Goal: Use online tool/utility: Utilize a website feature to perform a specific function

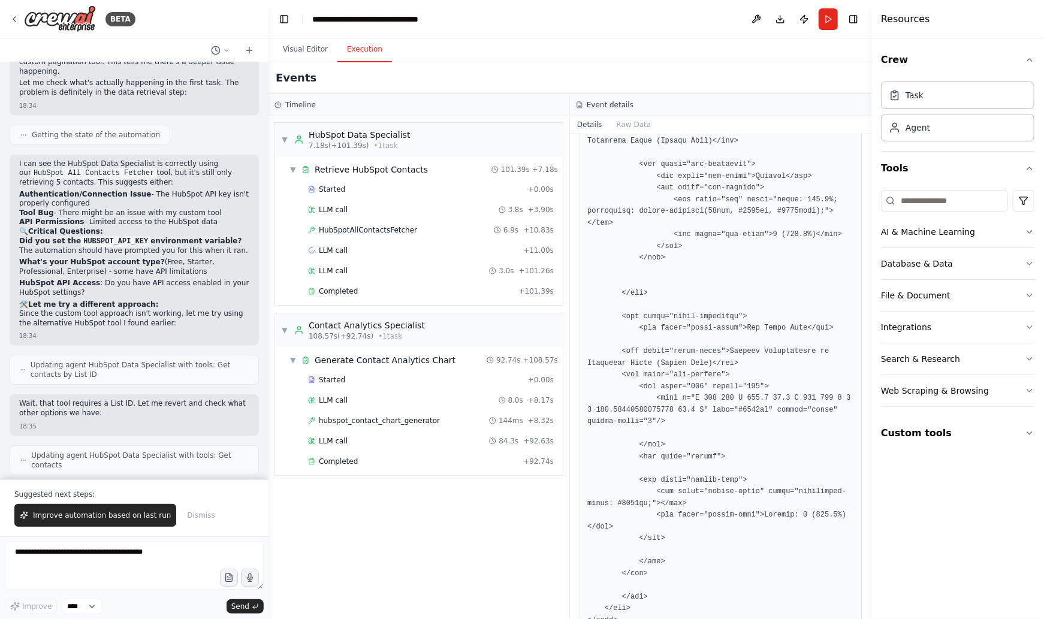
scroll to position [4090, 0]
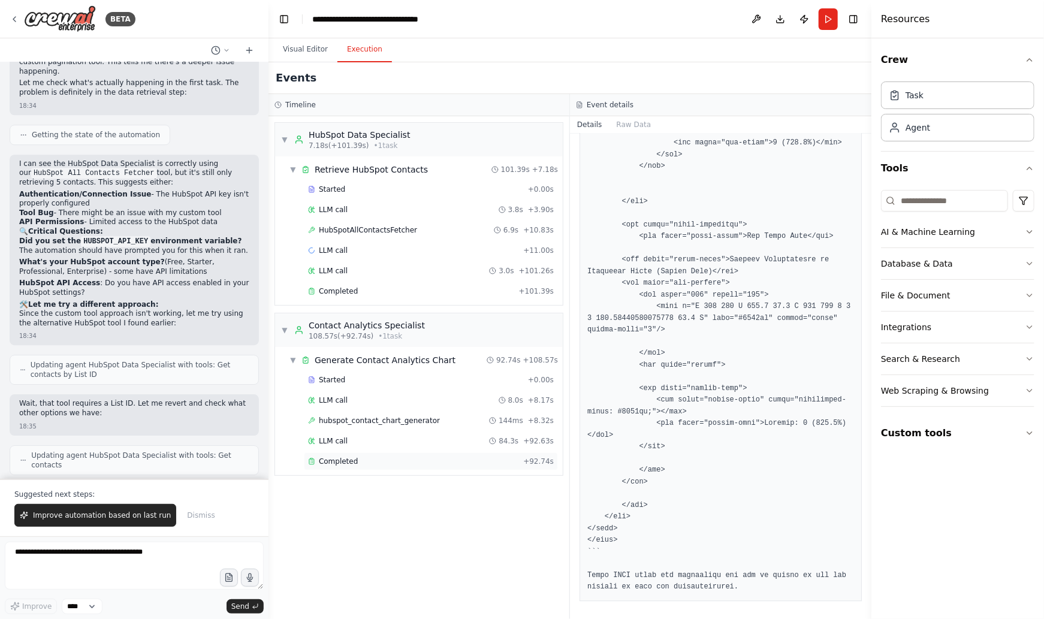
click at [360, 459] on div "Completed" at bounding box center [413, 462] width 210 height 10
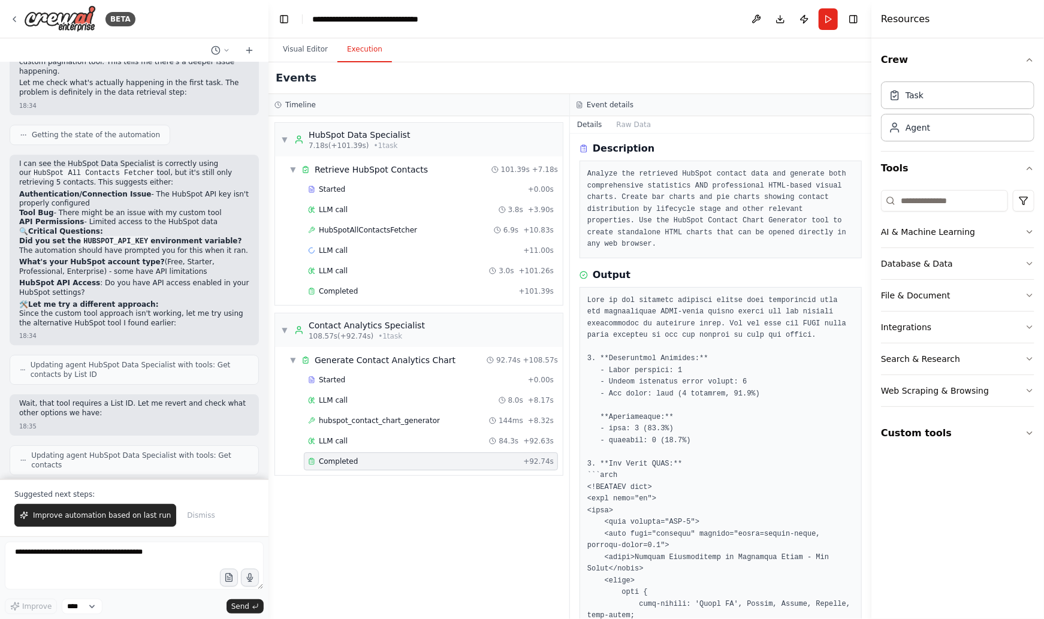
scroll to position [0, 0]
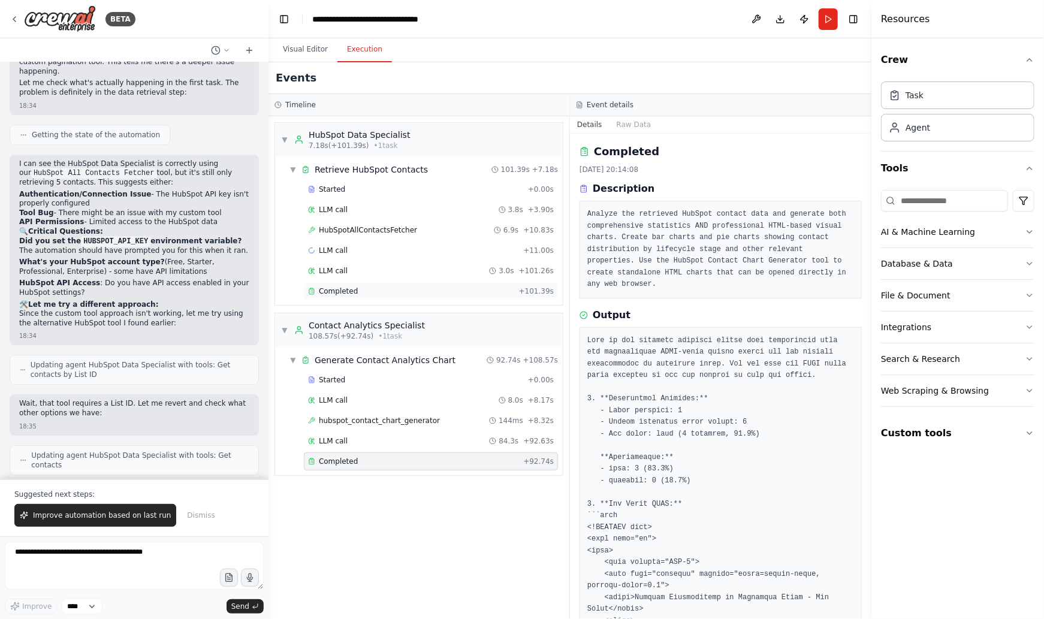
click at [378, 296] on div "Completed + 101.39s" at bounding box center [431, 291] width 254 height 18
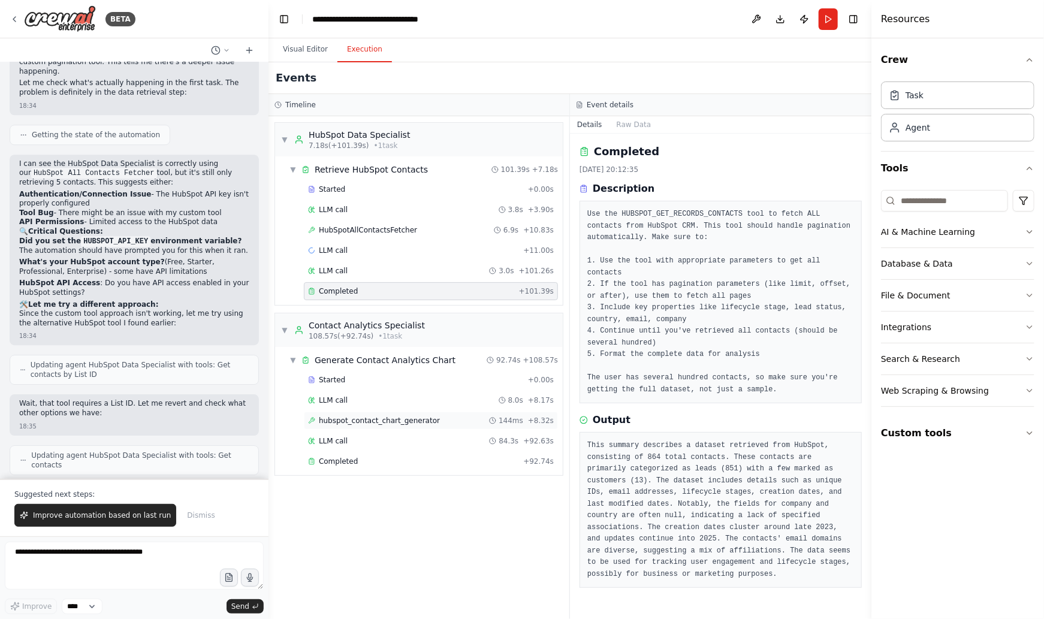
click at [387, 416] on span "hubspot_contact_chart_generator" at bounding box center [379, 421] width 121 height 10
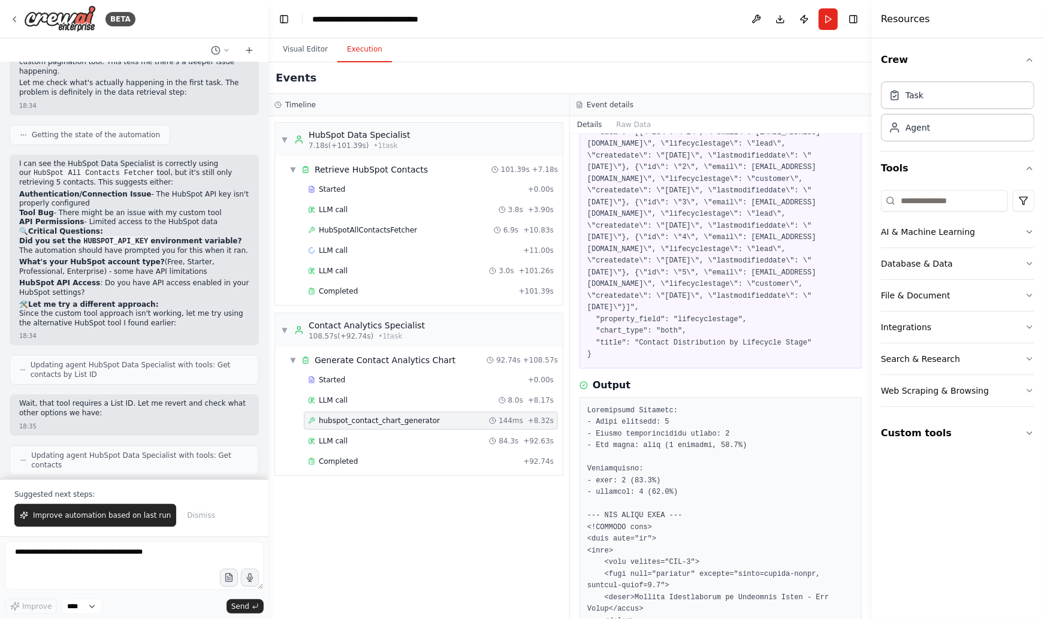
scroll to position [95, 0]
click at [100, 561] on textarea at bounding box center [134, 566] width 259 height 48
type textarea "**********"
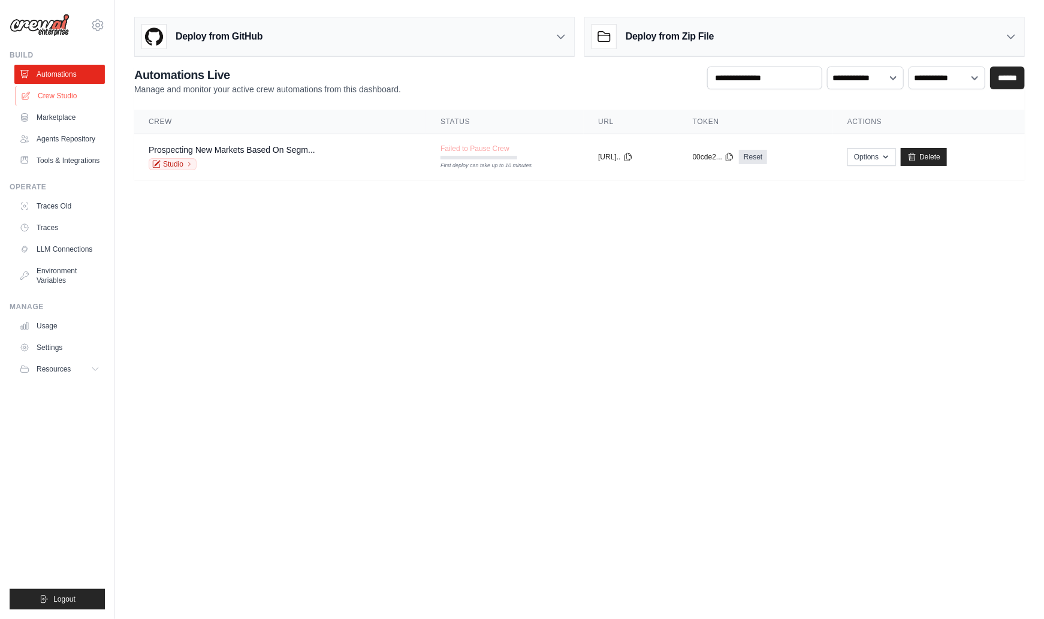
click at [55, 97] on link "Crew Studio" at bounding box center [61, 95] width 91 height 19
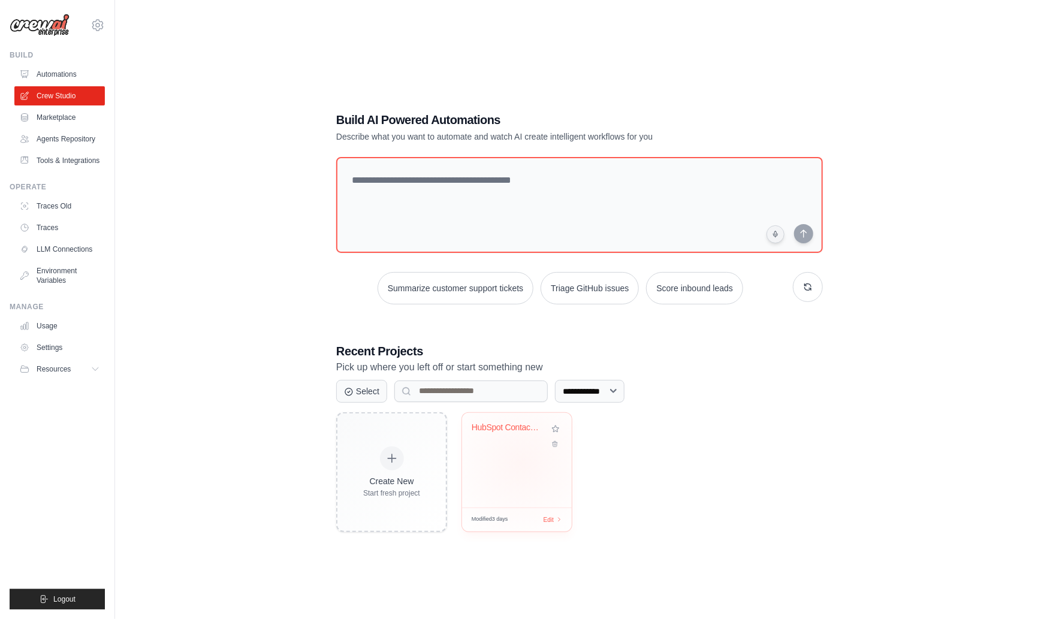
click at [522, 462] on div "HubSpot Contact Analytics Dashboard" at bounding box center [517, 460] width 110 height 95
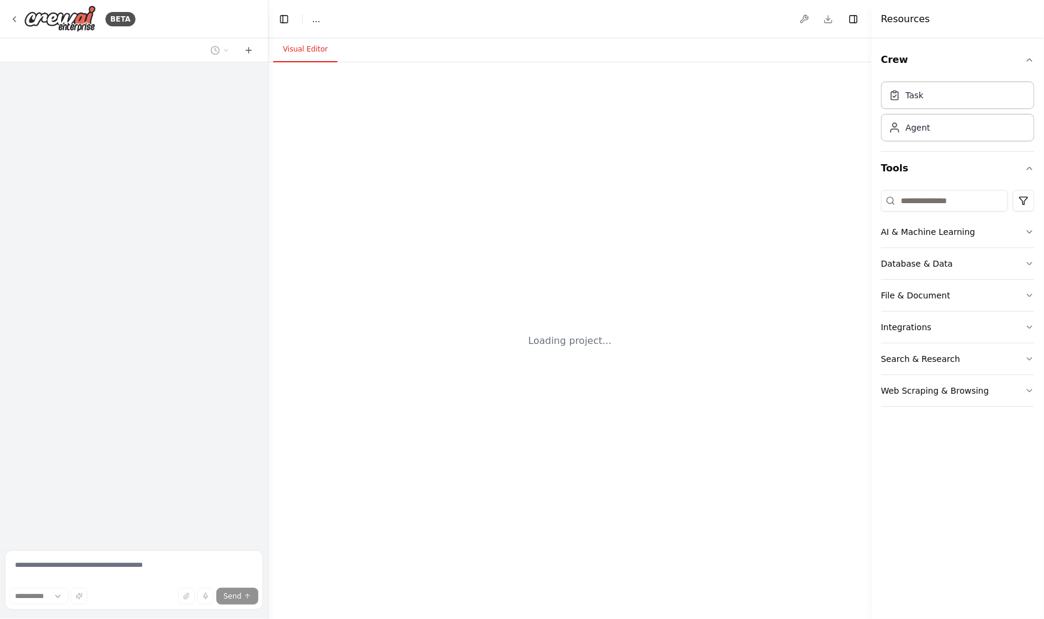
select select "****"
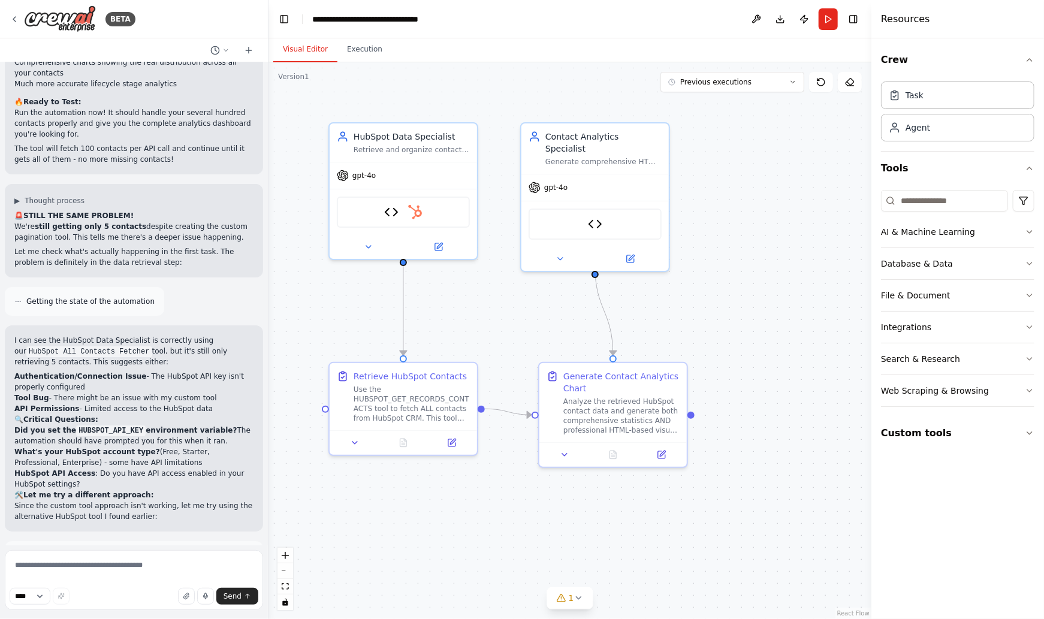
scroll to position [10280, 0]
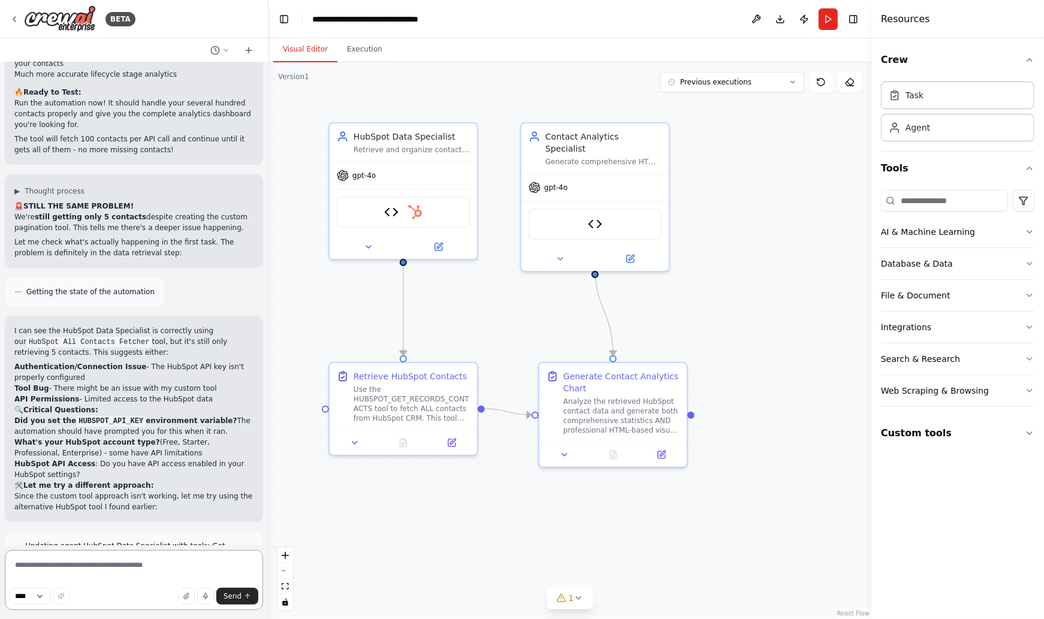
click at [90, 570] on textarea at bounding box center [134, 580] width 258 height 60
type textarea "**********"
click at [227, 597] on span "Send" at bounding box center [233, 597] width 18 height 10
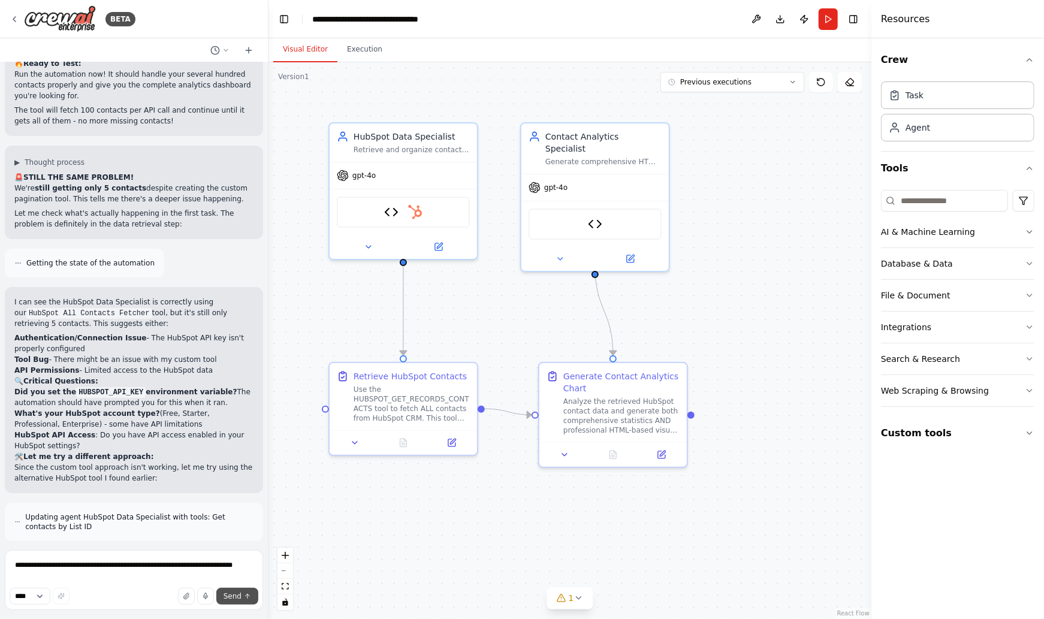
scroll to position [10360, 0]
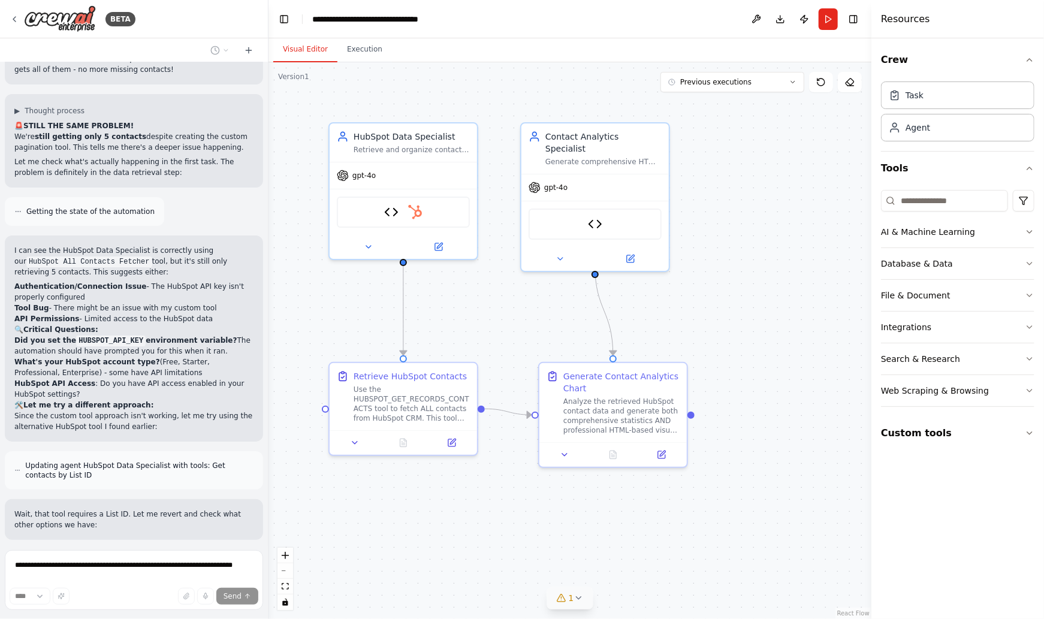
click at [579, 599] on icon at bounding box center [579, 598] width 10 height 10
click at [649, 542] on icon at bounding box center [651, 544] width 10 height 10
click at [13, 18] on icon at bounding box center [14, 19] width 2 height 5
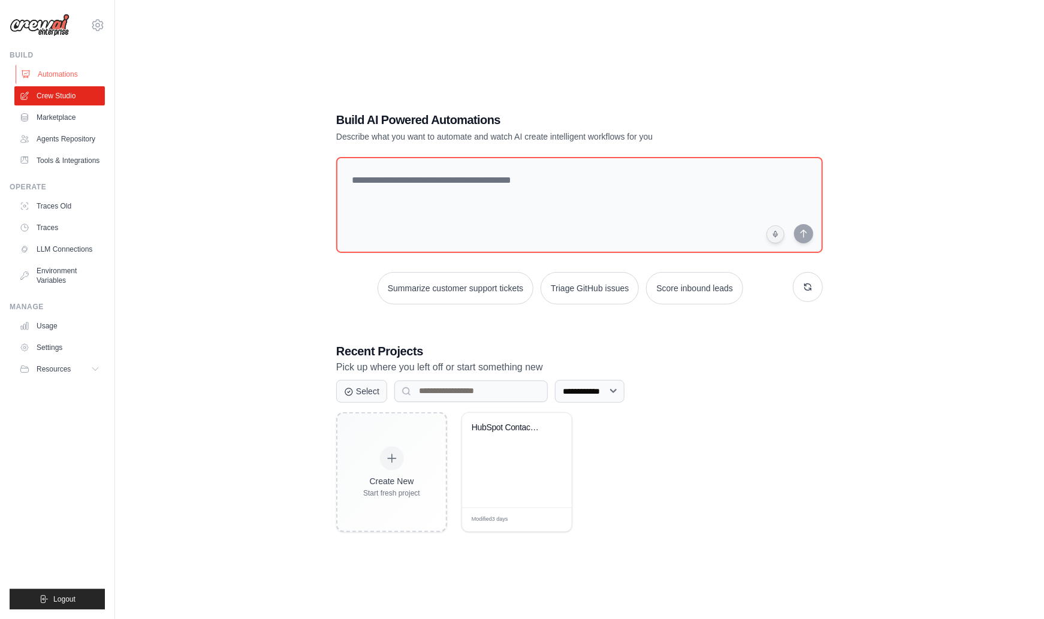
click at [52, 74] on link "Automations" at bounding box center [61, 74] width 91 height 19
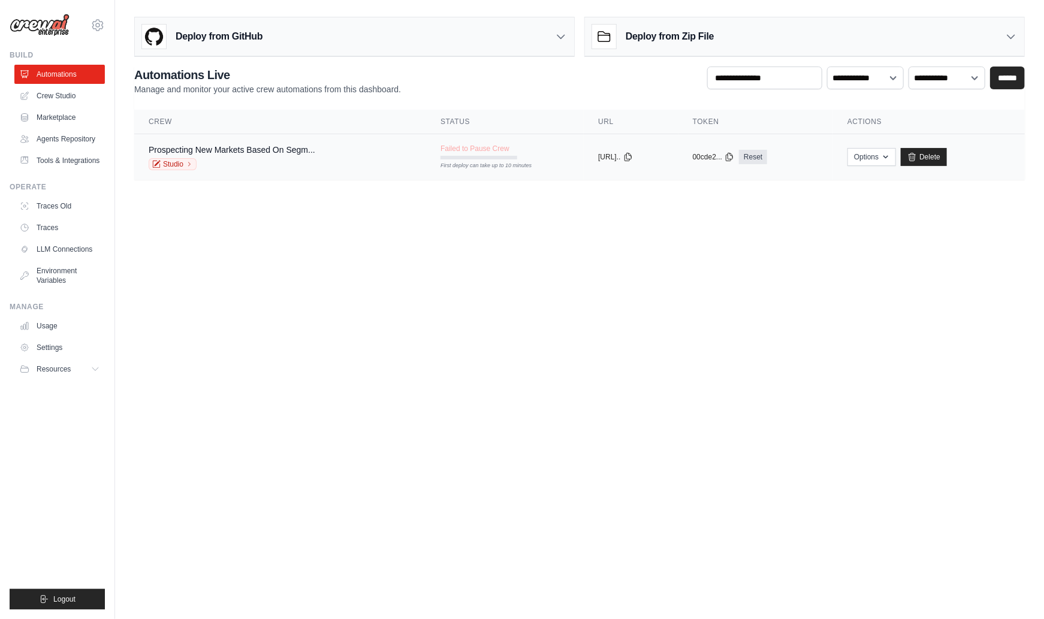
click at [240, 156] on div "Prospecting New Markets Based On Segm... Studio" at bounding box center [232, 157] width 167 height 26
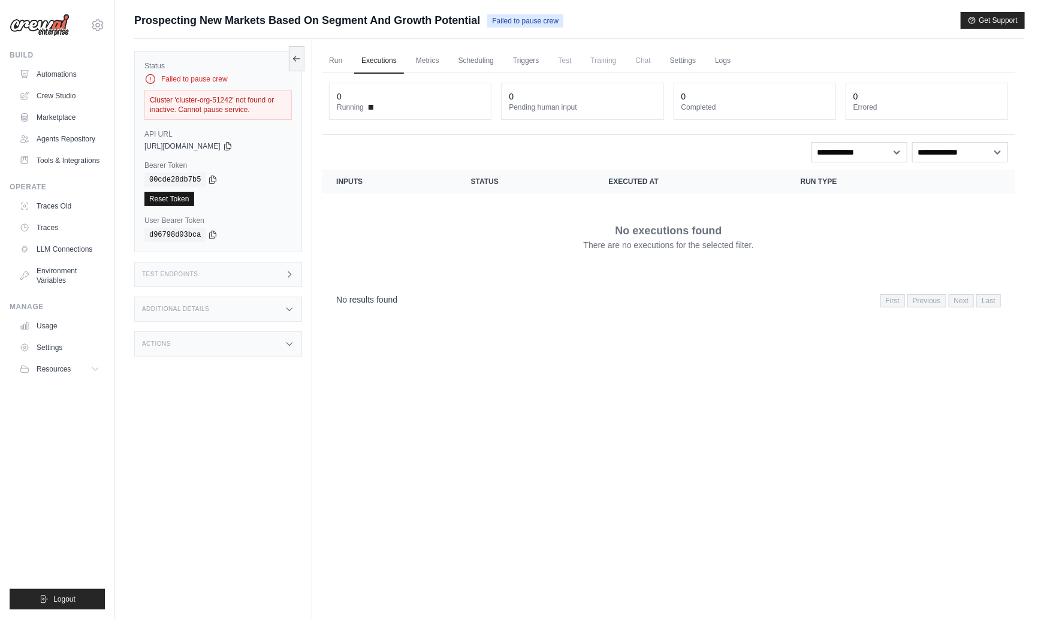
click at [180, 196] on link "Reset Token" at bounding box center [169, 199] width 50 height 14
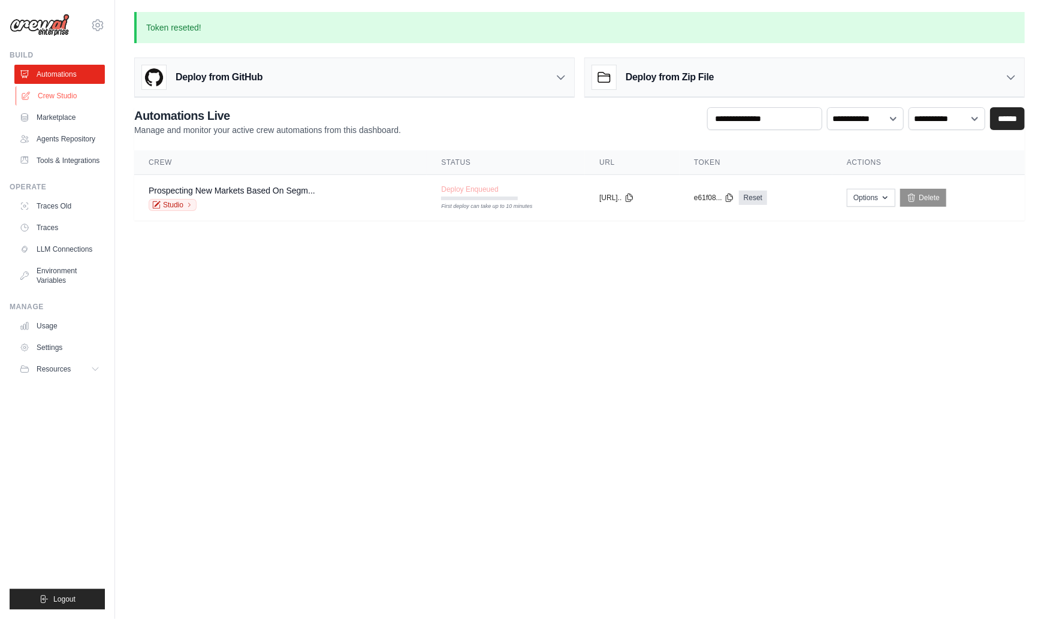
click at [57, 100] on link "Crew Studio" at bounding box center [61, 95] width 91 height 19
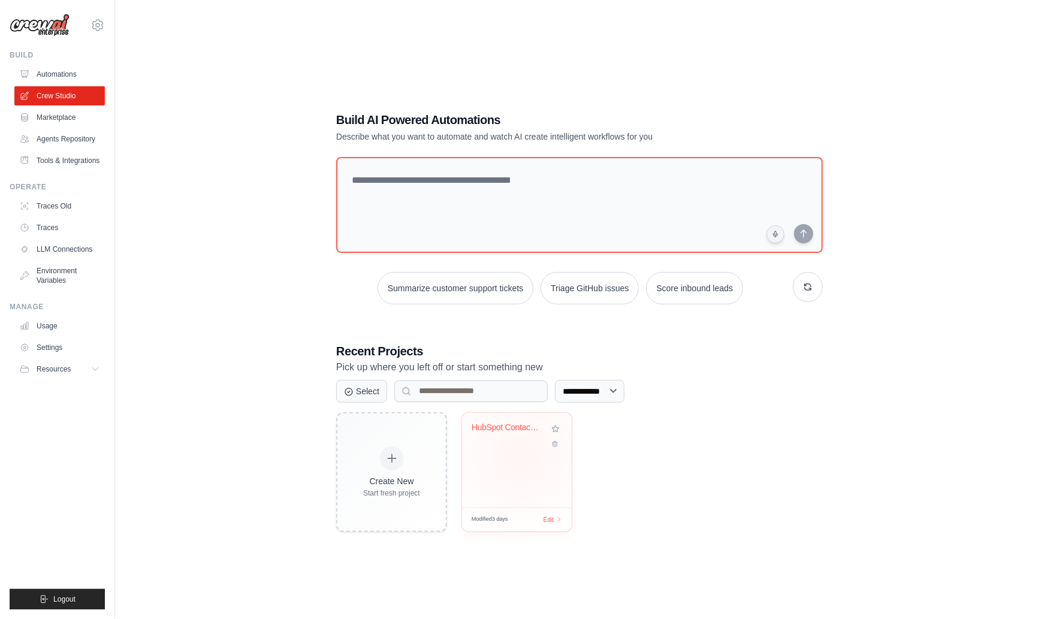
click at [520, 454] on div "HubSpot Contact Analytics Dashboard" at bounding box center [517, 460] width 110 height 95
click at [67, 73] on link "Automations" at bounding box center [61, 74] width 91 height 19
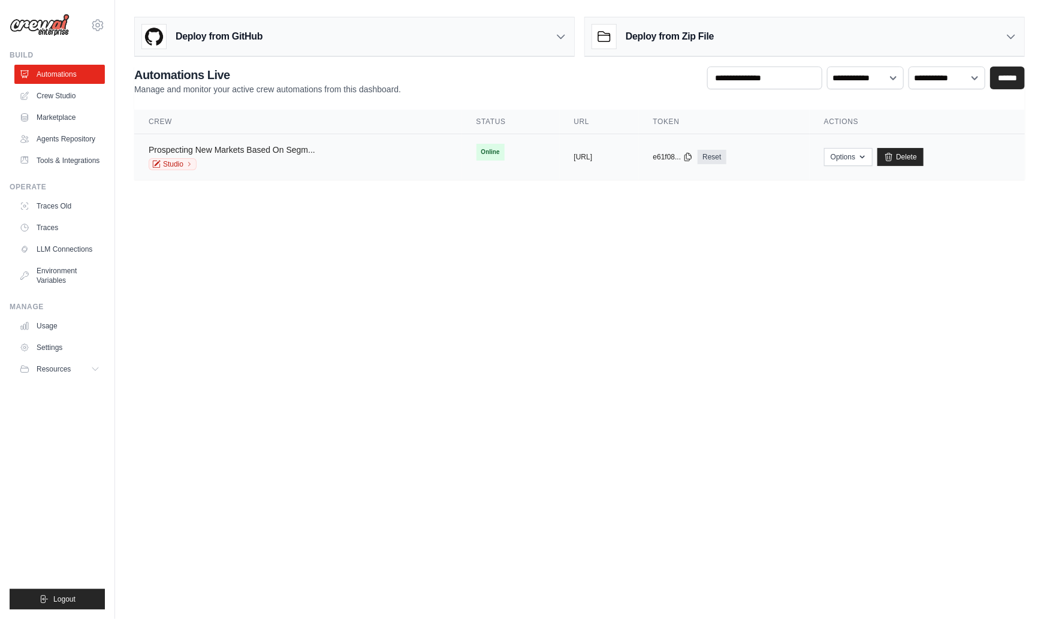
click at [194, 152] on link "Prospecting New Markets Based On Segm..." at bounding box center [232, 150] width 167 height 10
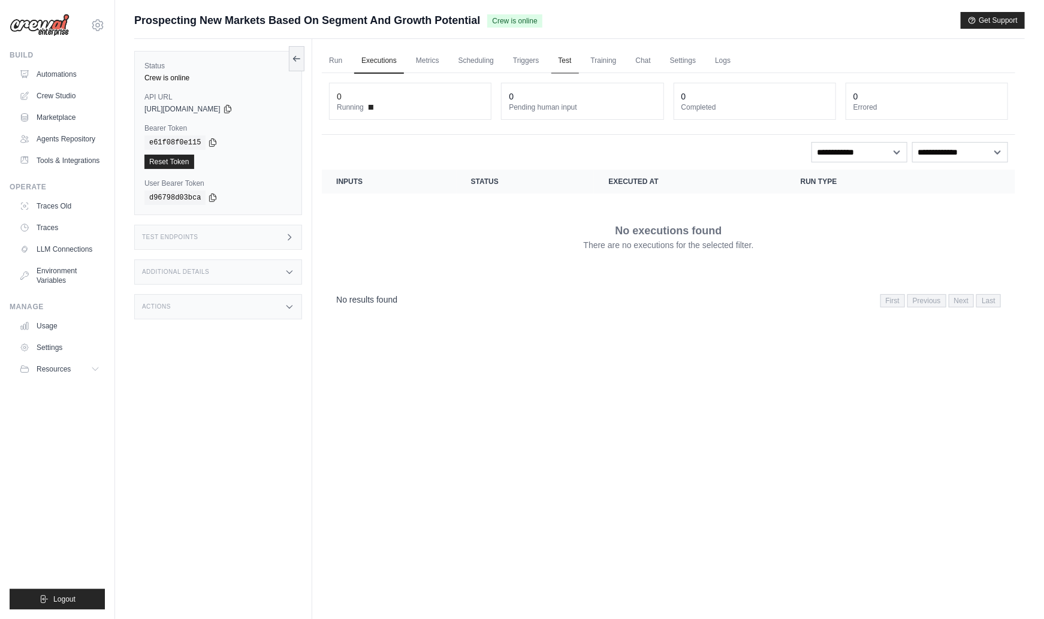
click at [568, 61] on link "Test" at bounding box center [565, 61] width 28 height 25
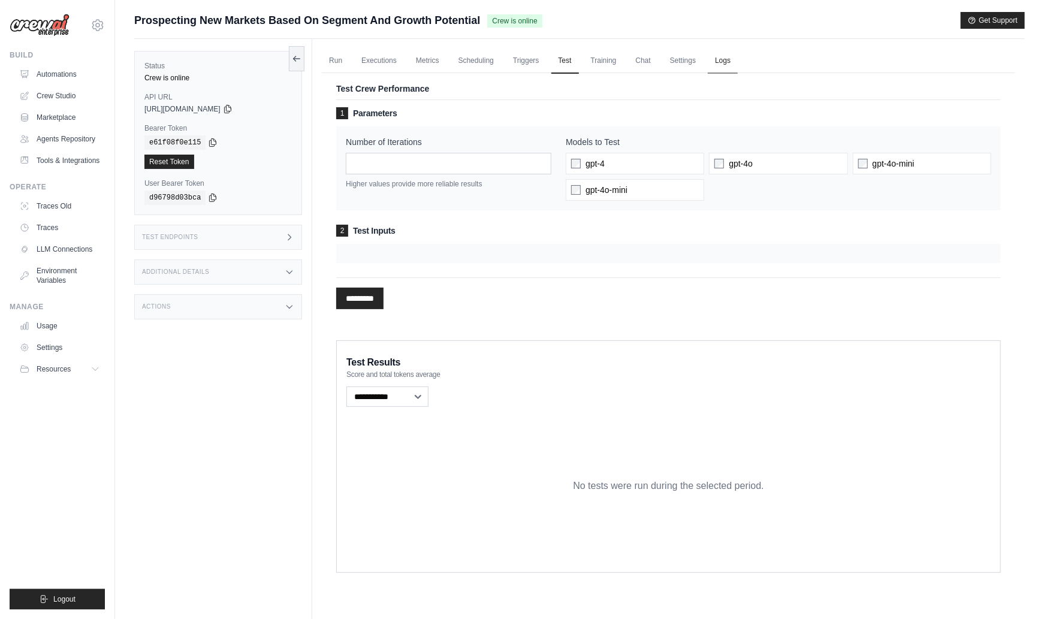
click at [726, 58] on link "Logs" at bounding box center [723, 61] width 30 height 25
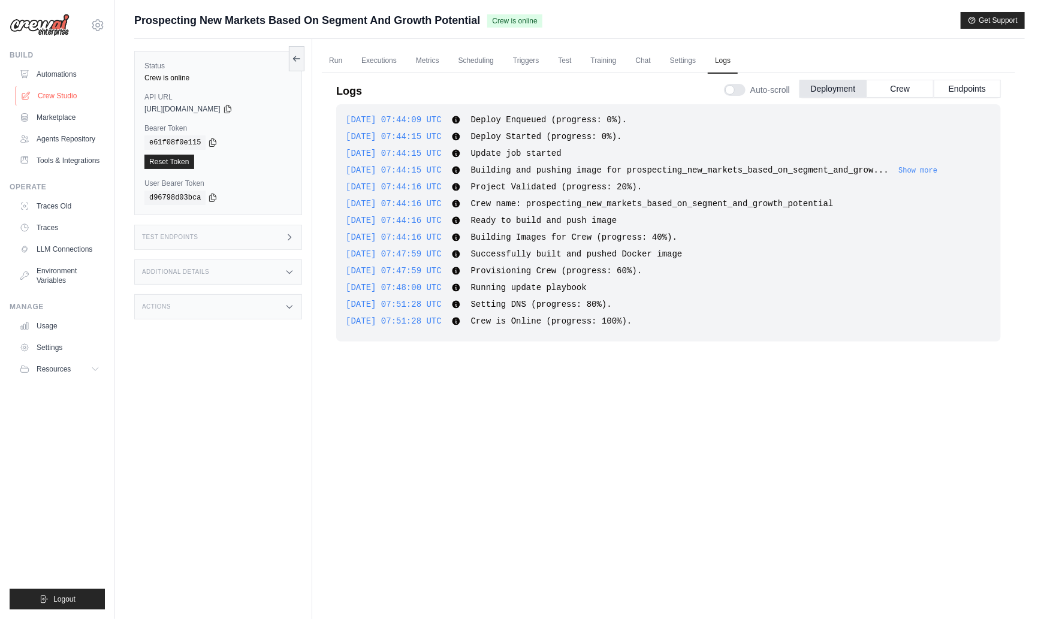
click at [47, 98] on link "Crew Studio" at bounding box center [61, 95] width 91 height 19
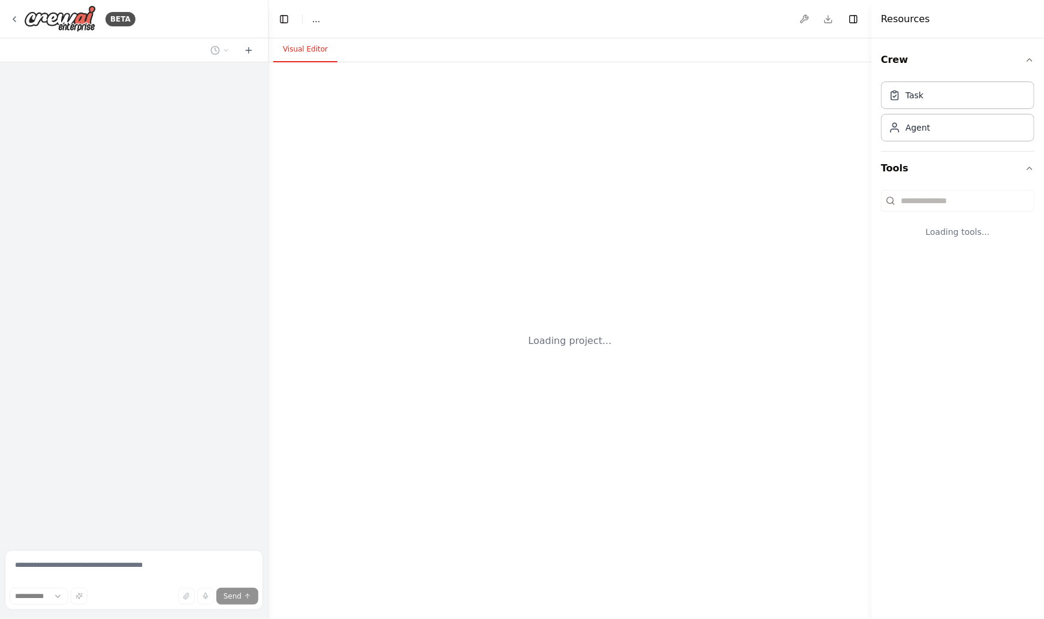
select select "****"
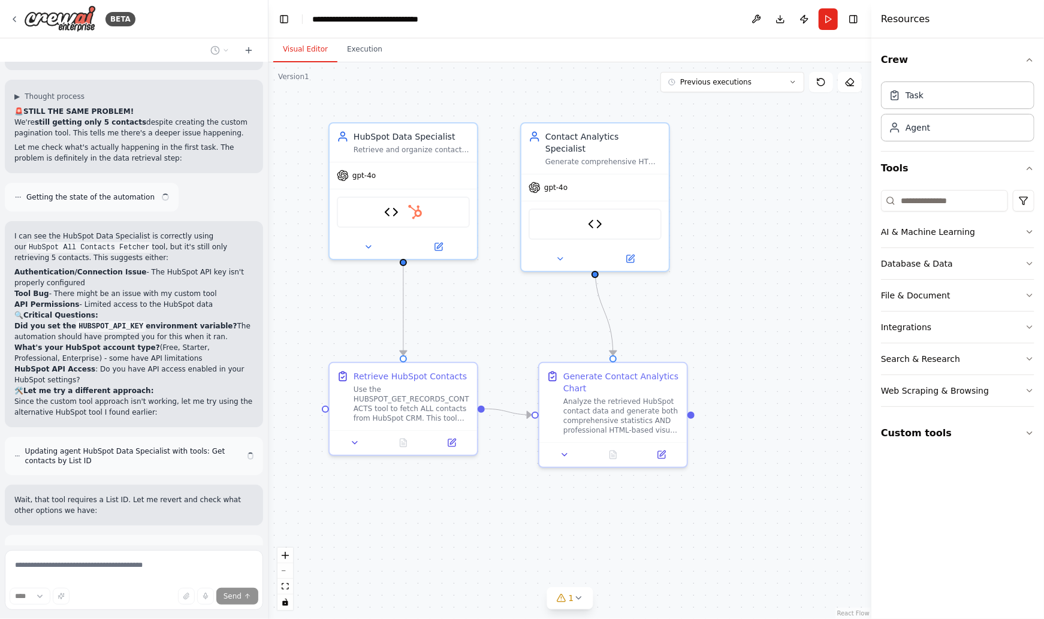
scroll to position [10360, 0]
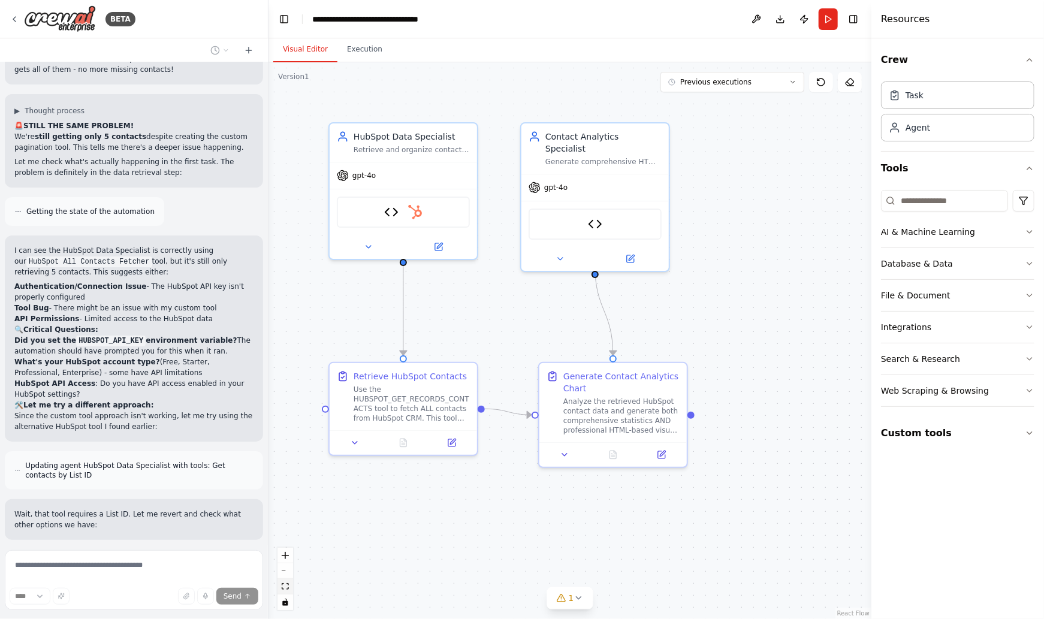
click at [287, 590] on button "fit view" at bounding box center [286, 587] width 16 height 16
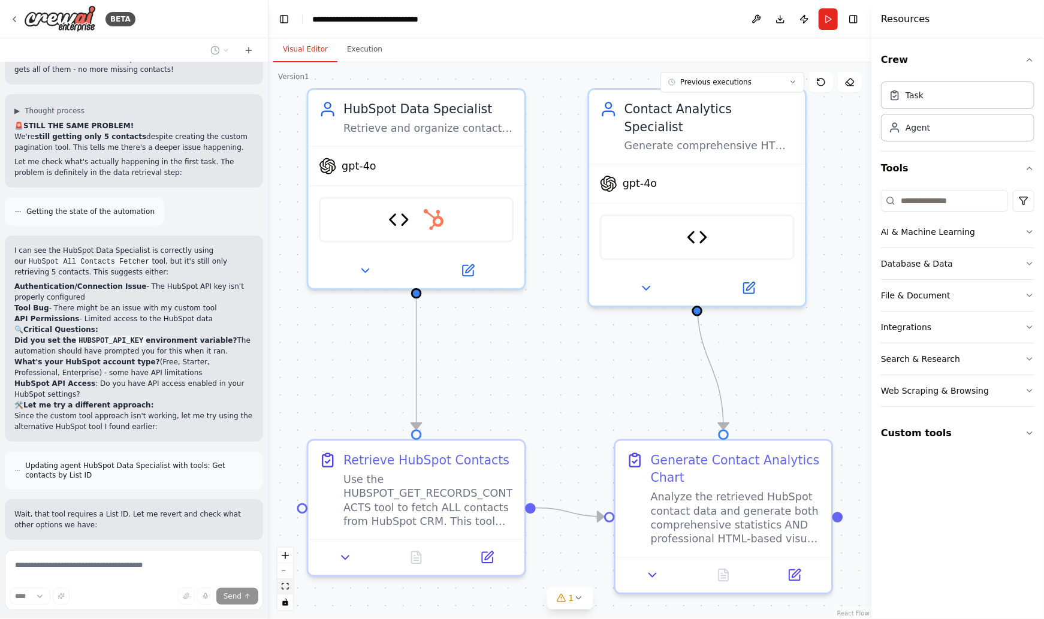
click at [287, 590] on button "fit view" at bounding box center [286, 587] width 16 height 16
click at [284, 571] on button "zoom out" at bounding box center [286, 571] width 16 height 16
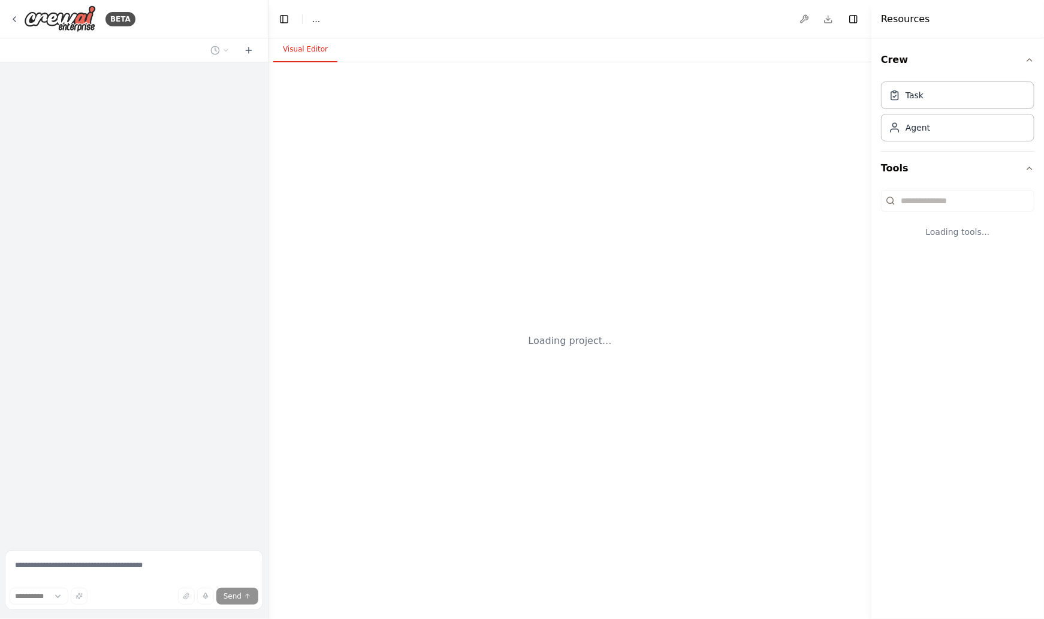
select select "****"
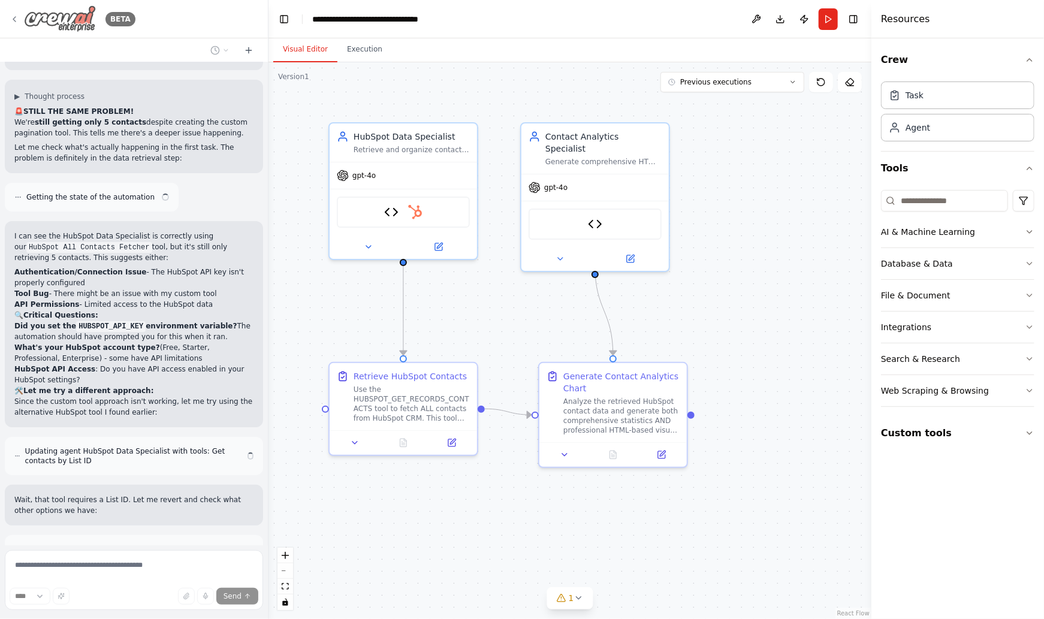
scroll to position [10360, 0]
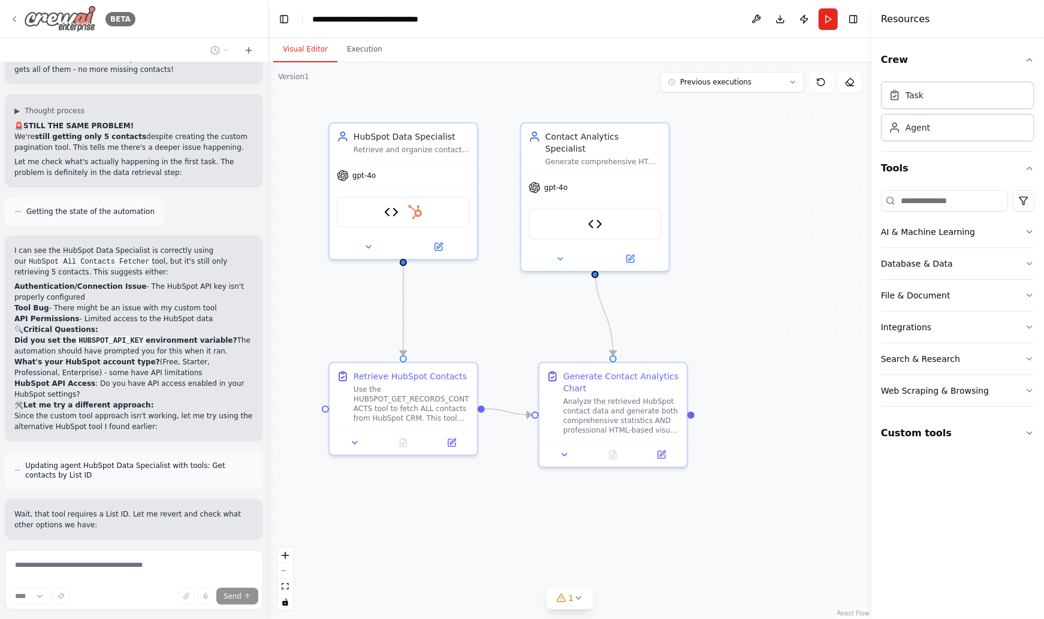
click at [68, 17] on img at bounding box center [60, 18] width 72 height 27
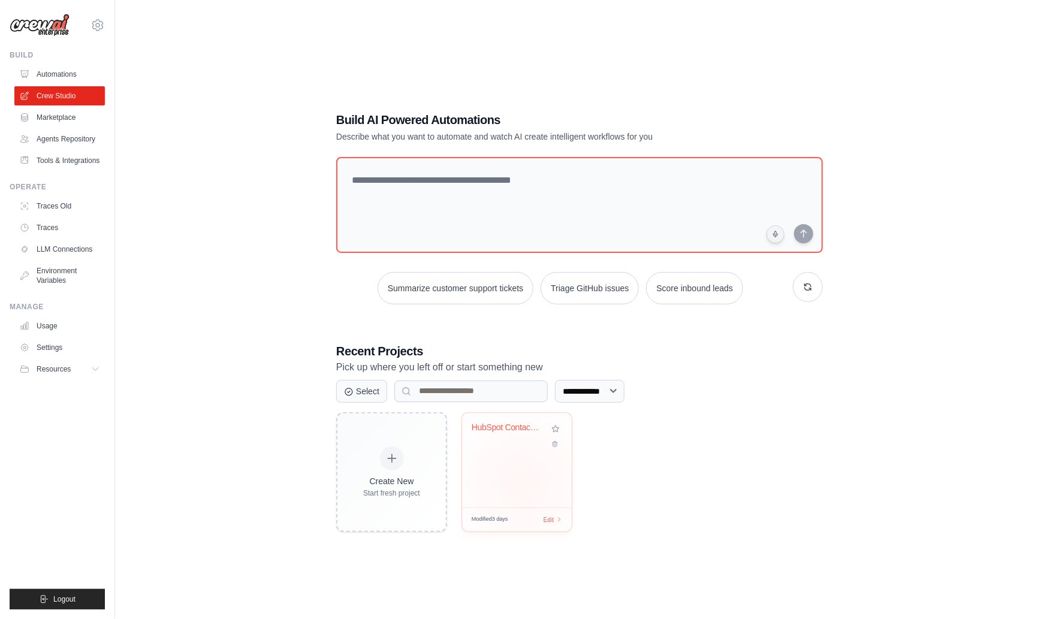
click at [523, 482] on div "HubSpot Contact Analytics Dashboard" at bounding box center [517, 460] width 110 height 95
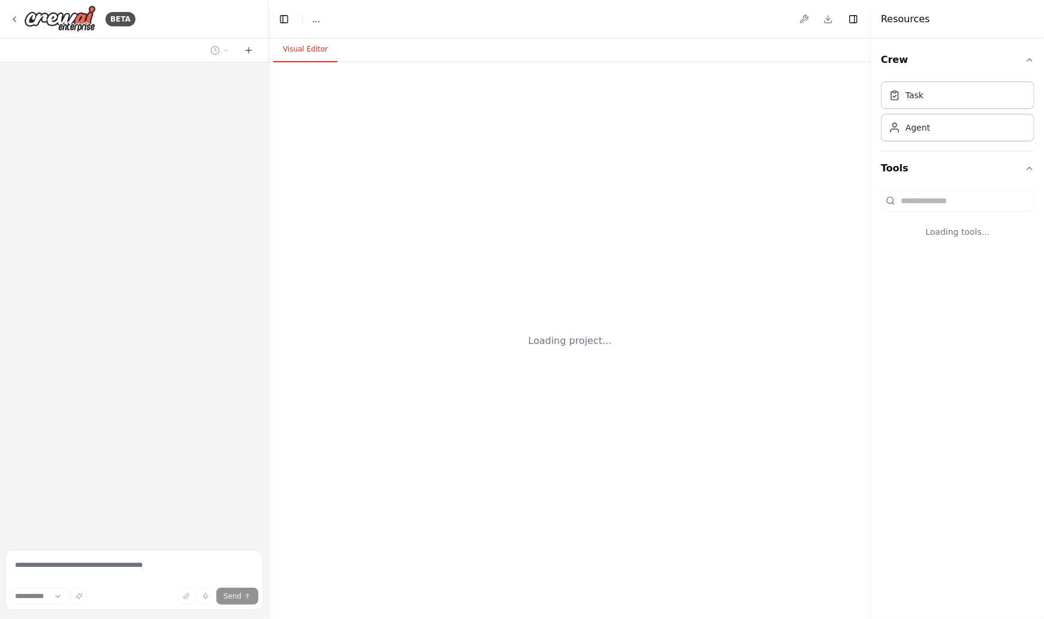
select select "****"
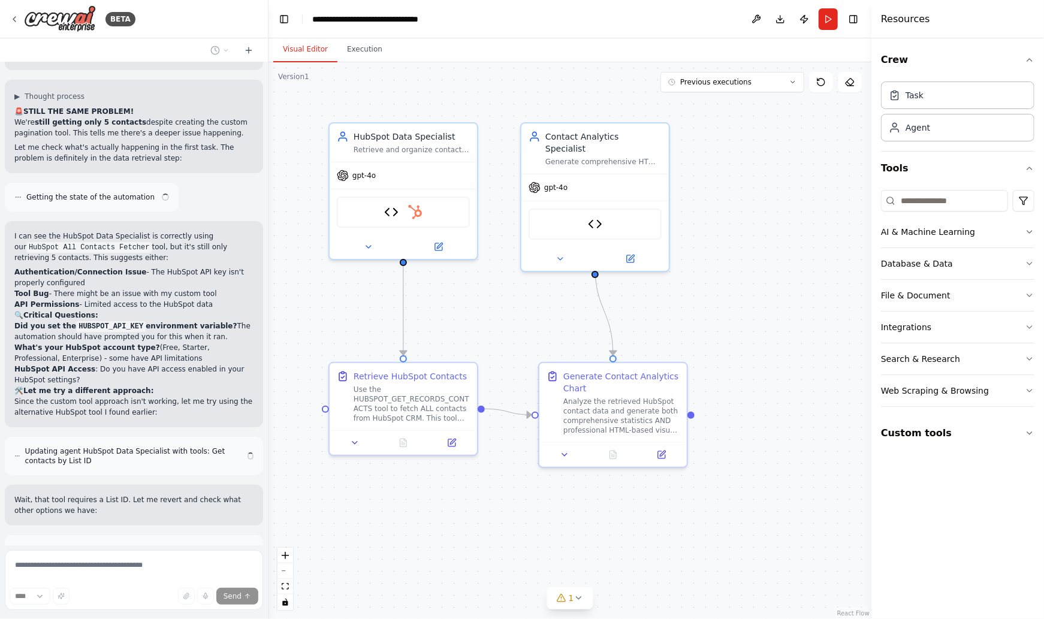
scroll to position [10360, 0]
